Goal: Information Seeking & Learning: Learn about a topic

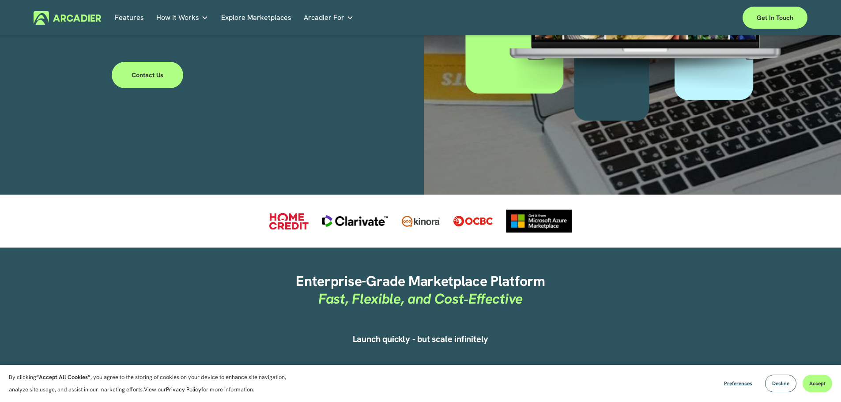
scroll to position [265, 0]
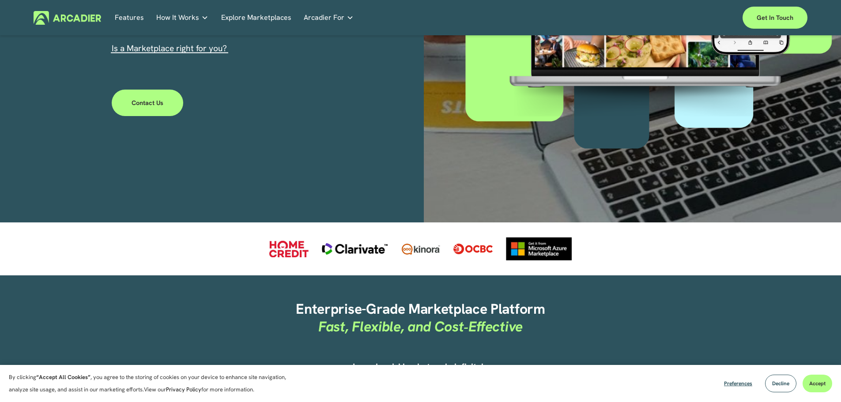
click at [329, 16] on span "Arcadier For" at bounding box center [324, 17] width 41 height 12
click at [122, 14] on link "Features" at bounding box center [129, 18] width 29 height 14
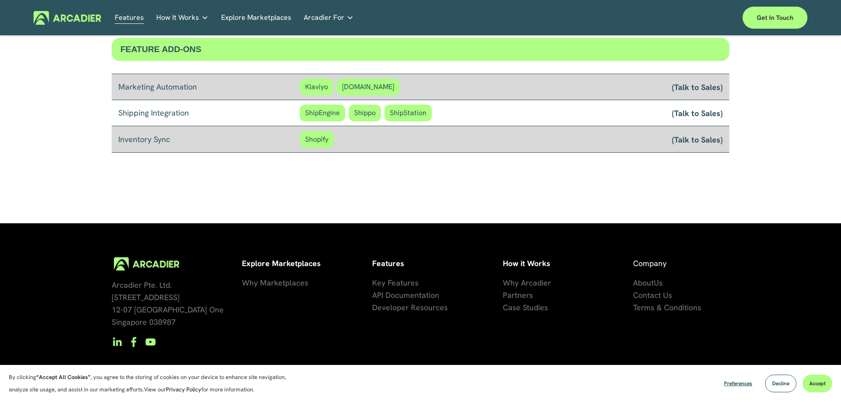
scroll to position [768, 0]
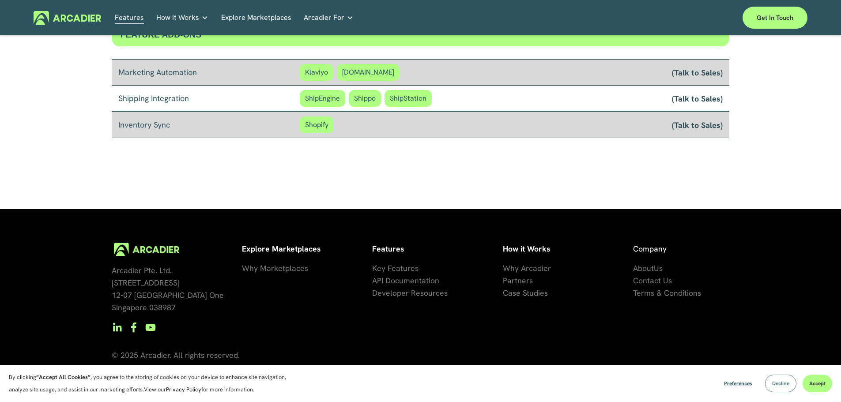
click at [786, 388] on button "Decline" at bounding box center [780, 384] width 31 height 18
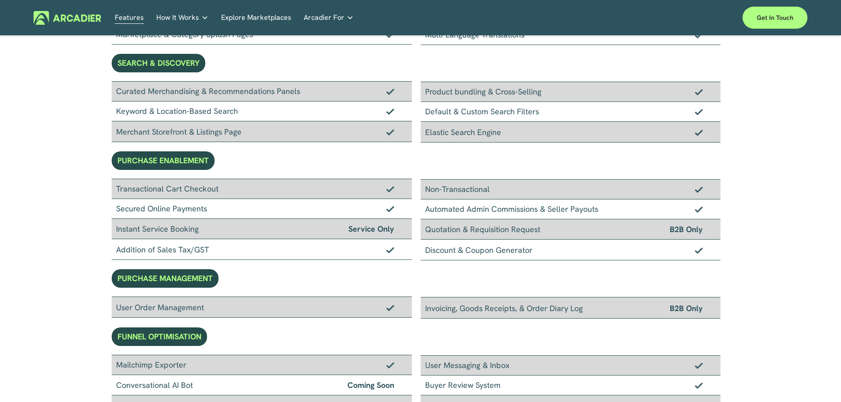
scroll to position [0, 0]
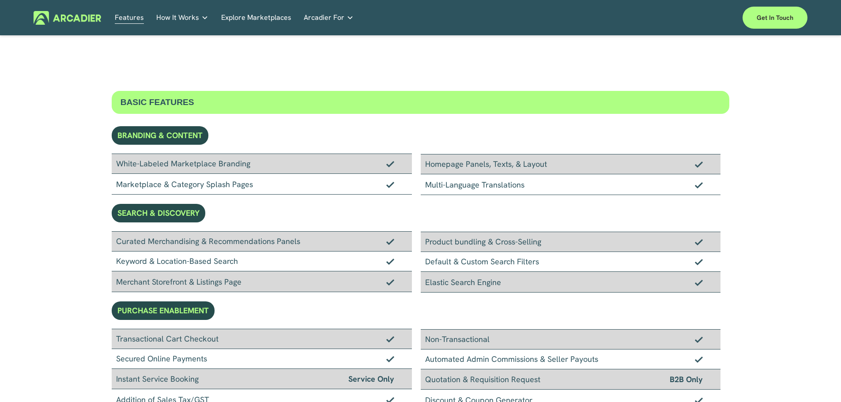
click at [0, 0] on p "No in-house development team? No problem. Use one of our partners." at bounding box center [0, 0] width 0 height 0
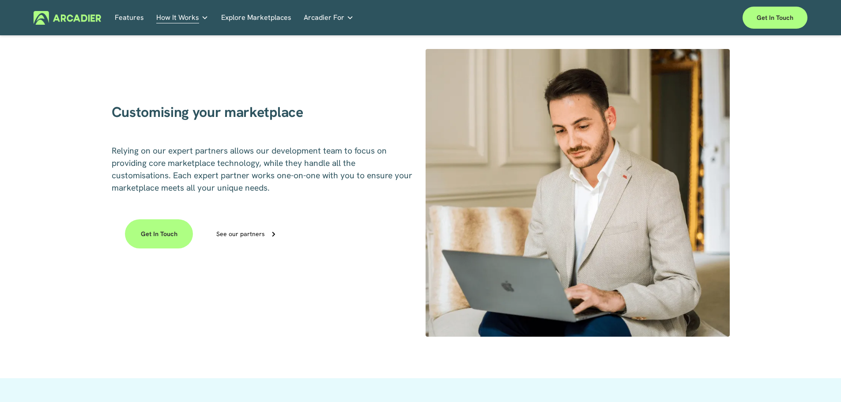
scroll to position [618, 0]
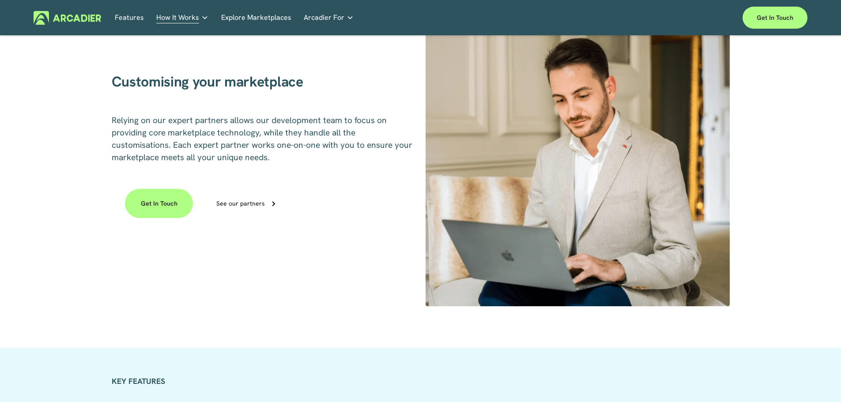
click at [136, 16] on link "Features" at bounding box center [129, 18] width 29 height 14
